Goal: Transaction & Acquisition: Download file/media

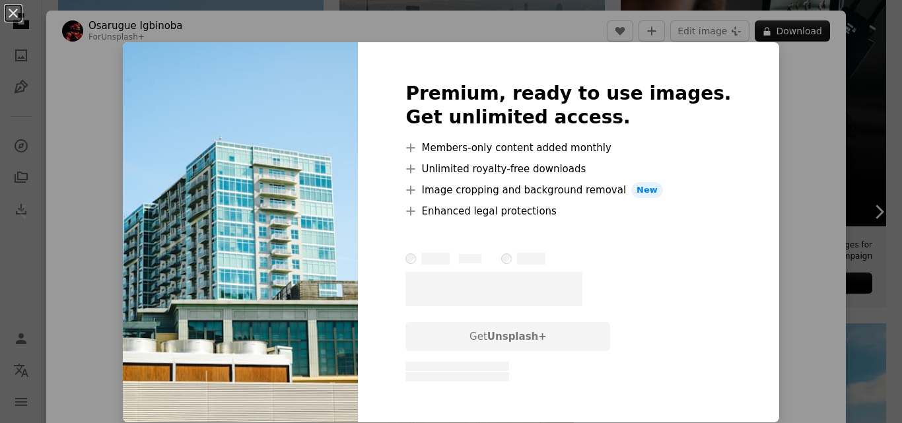
scroll to position [220, 0]
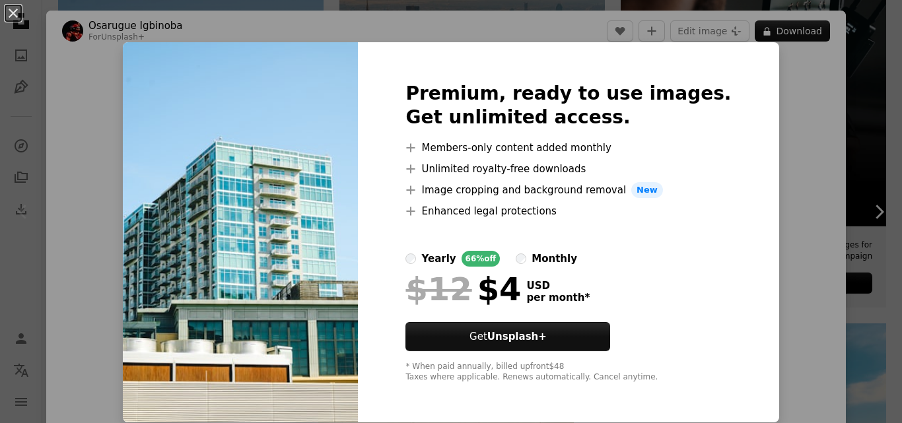
click at [781, 65] on div "An X shape Premium, ready to use images. Get unlimited access. A plus sign Memb…" at bounding box center [451, 211] width 902 height 423
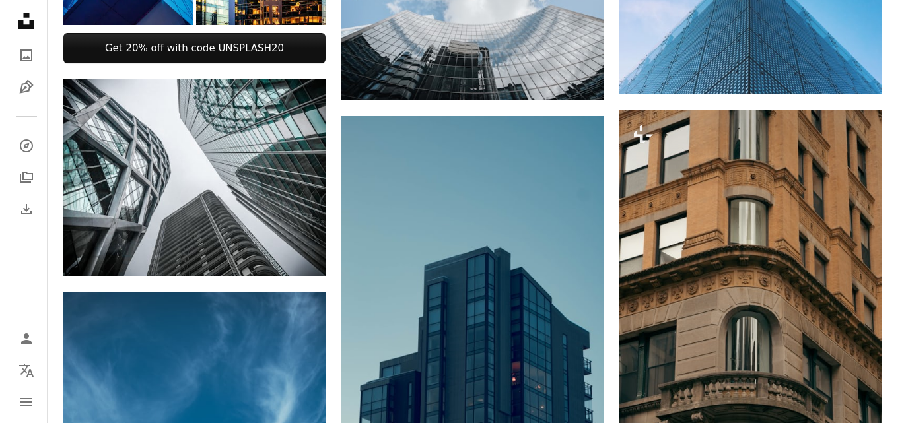
scroll to position [880, 0]
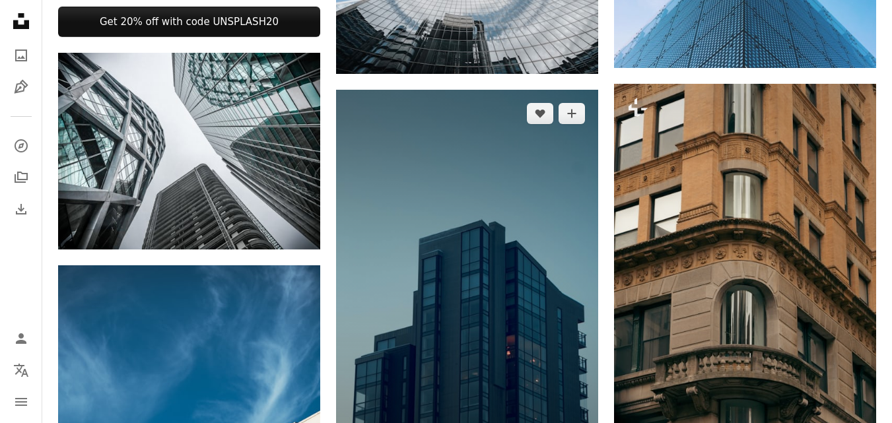
click at [523, 180] on img at bounding box center [467, 287] width 262 height 394
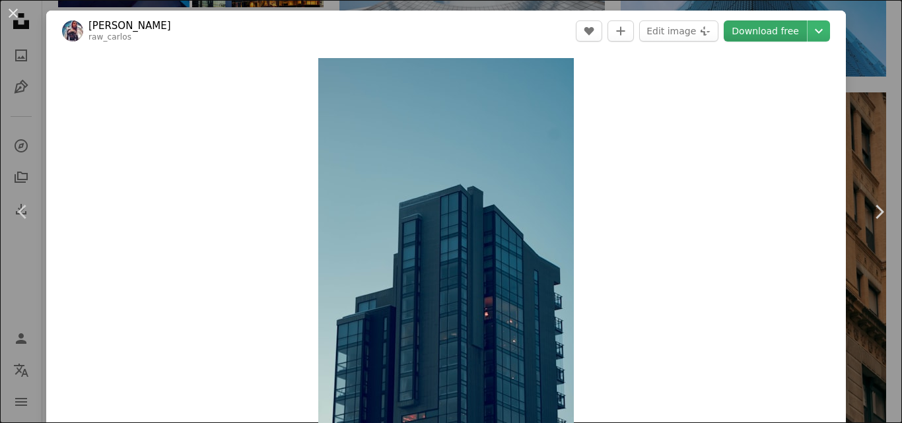
click at [785, 36] on link "Download free" at bounding box center [765, 30] width 83 height 21
